Goal: Navigation & Orientation: Go to known website

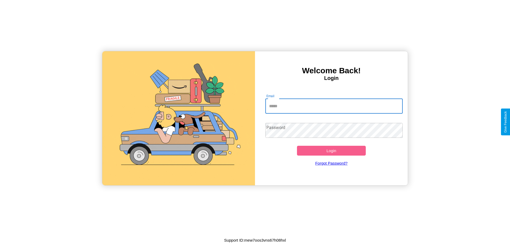
click at [334, 106] on input "Email" at bounding box center [334, 106] width 138 height 15
type input "**********"
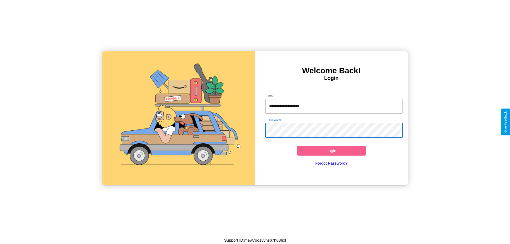
click at [331, 151] on button "Login" at bounding box center [331, 151] width 69 height 10
